Goal: Check status: Check status

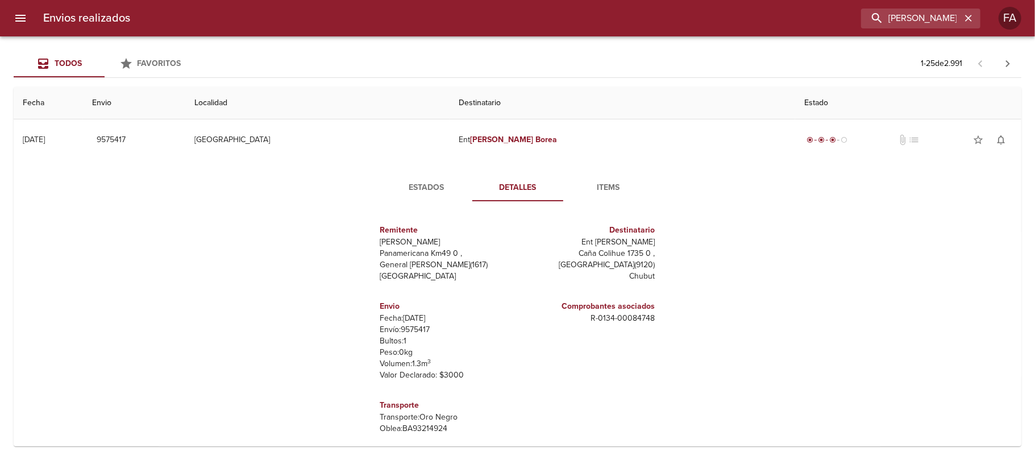
scroll to position [27, 0]
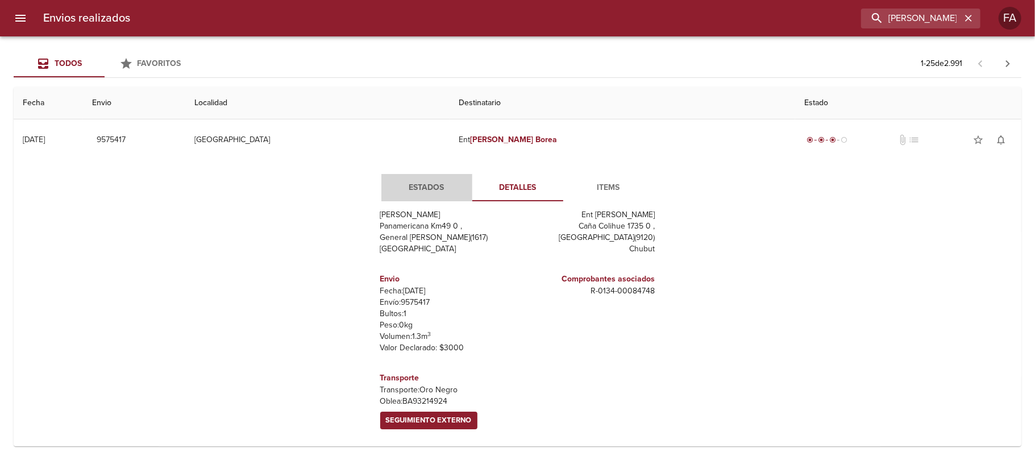
click at [416, 185] on span "Estados" at bounding box center [426, 188] width 77 height 14
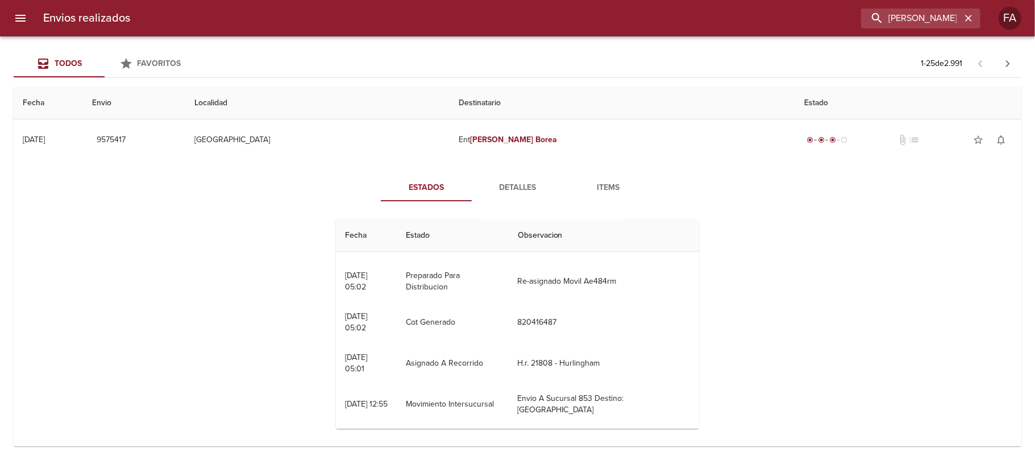
scroll to position [89, 0]
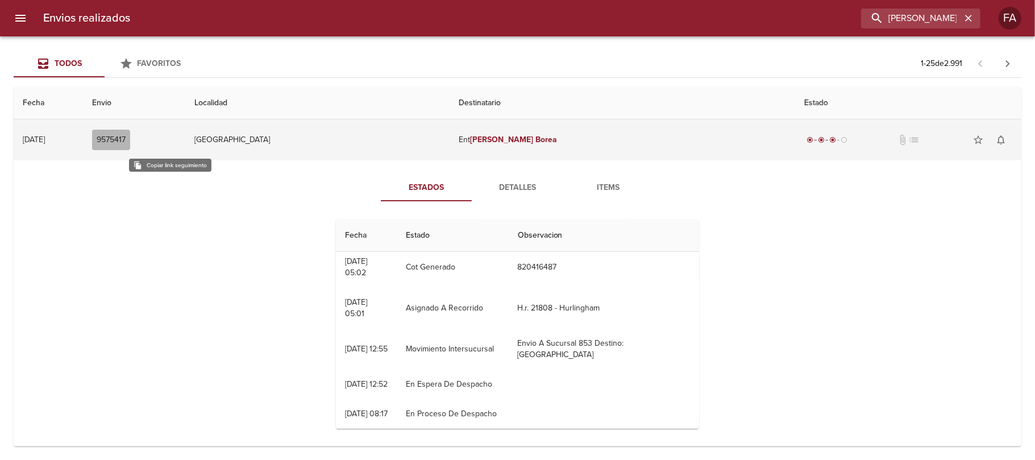
click at [126, 139] on span "9575417" at bounding box center [111, 140] width 29 height 14
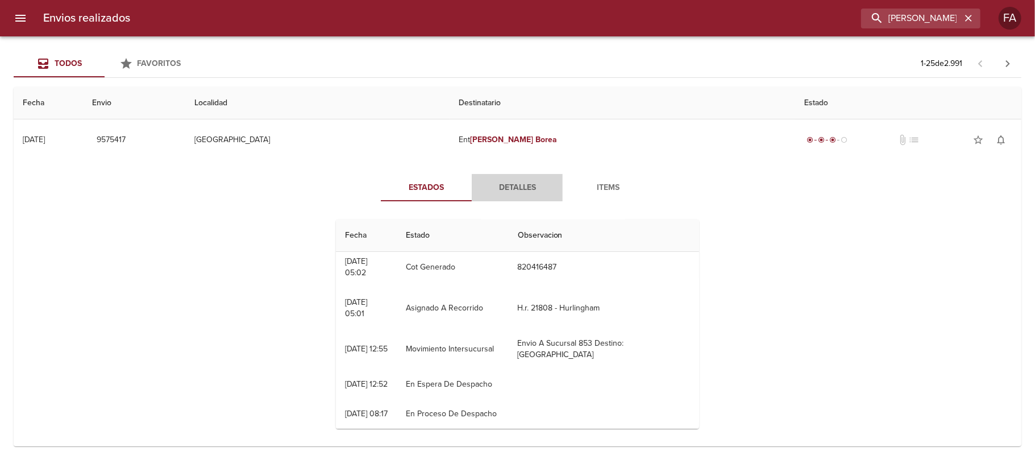
click at [508, 176] on button "Detalles" at bounding box center [517, 187] width 91 height 27
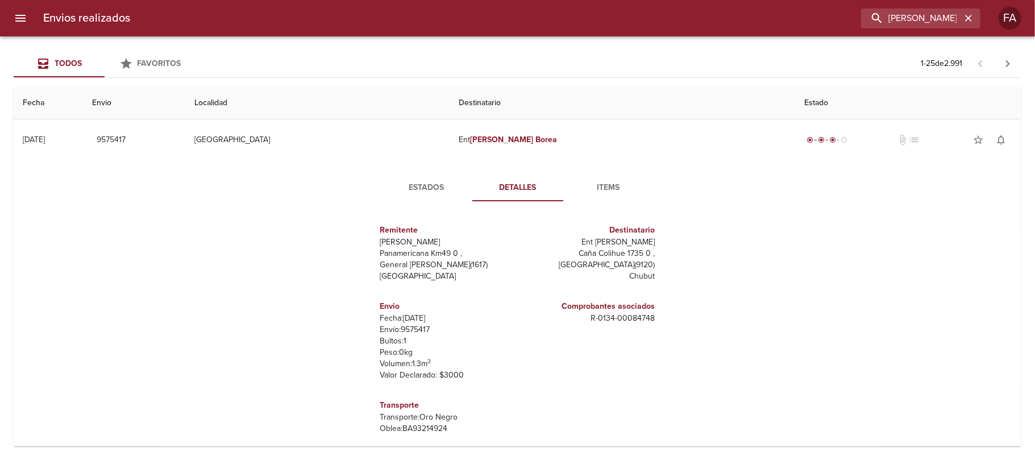
click at [387, 403] on h6 "Transporte" at bounding box center [446, 405] width 133 height 13
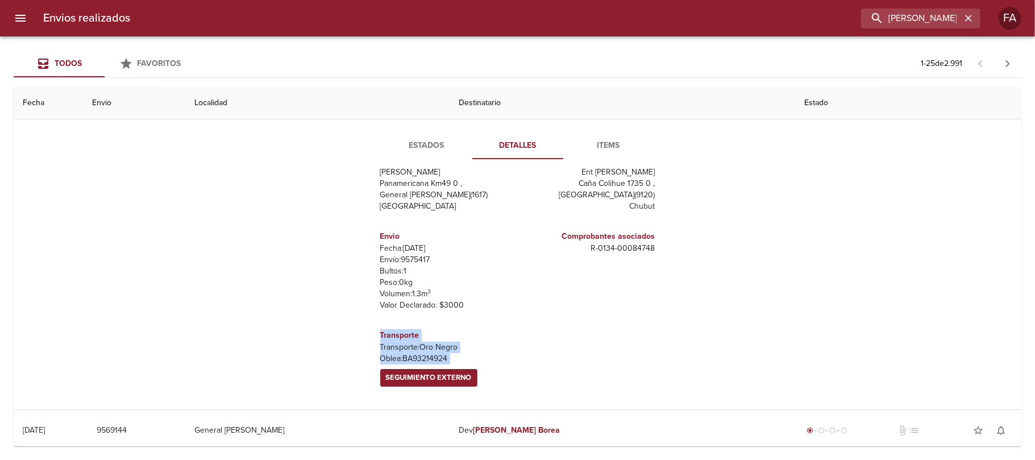
drag, startPoint x: 387, startPoint y: 403, endPoint x: 419, endPoint y: 433, distance: 43.8
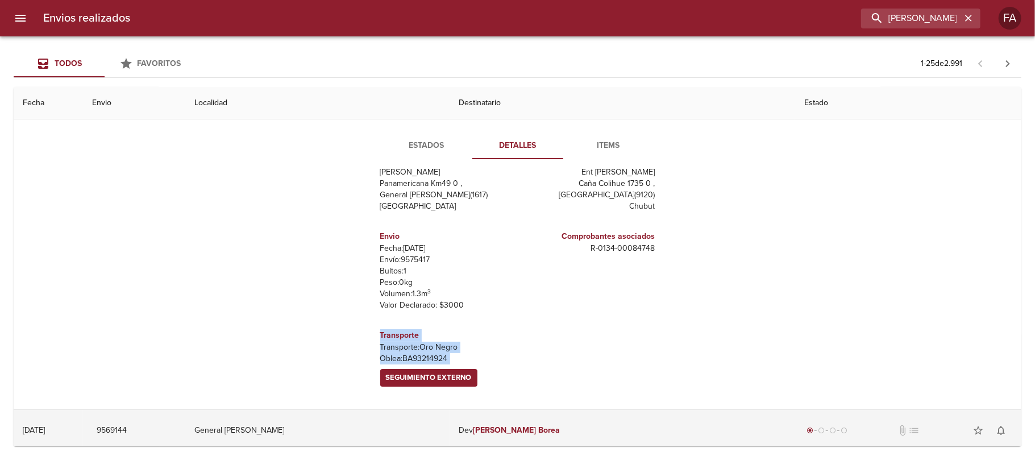
scroll to position [45, 0]
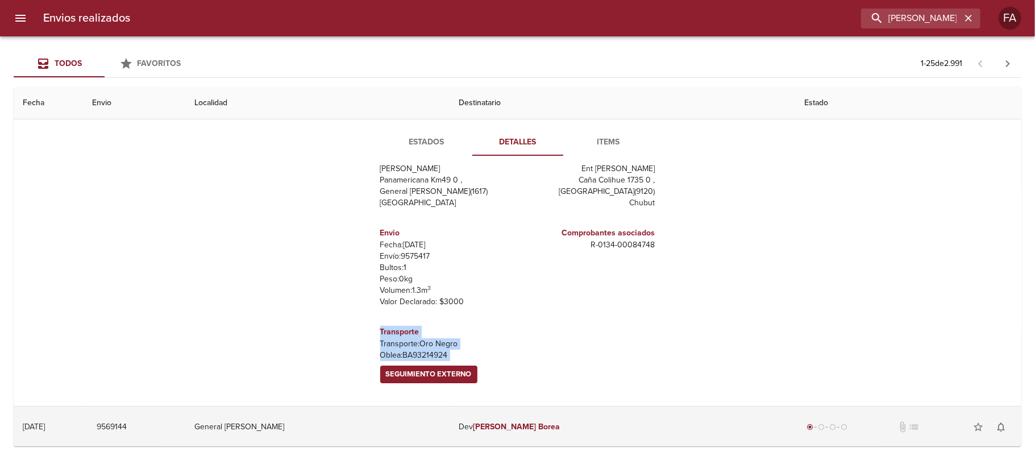
copy tbody "Transporte Transporte: Oro Negro [PERSON_NAME]: BA93214924 Seguimiento Externo …"
